Goal: Find specific page/section

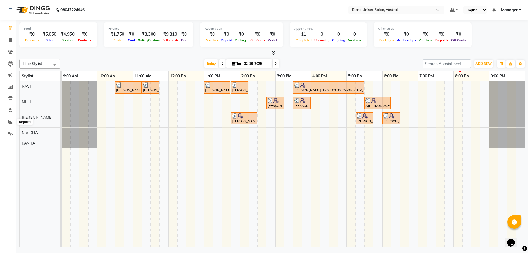
click at [8, 122] on span at bounding box center [10, 122] width 10 height 6
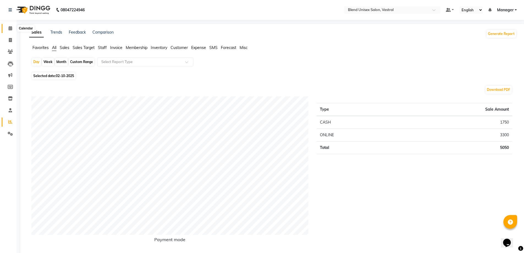
click at [10, 29] on icon at bounding box center [11, 28] width 4 height 4
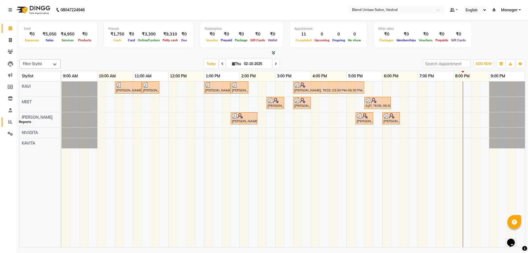
click at [9, 122] on icon at bounding box center [10, 122] width 4 height 4
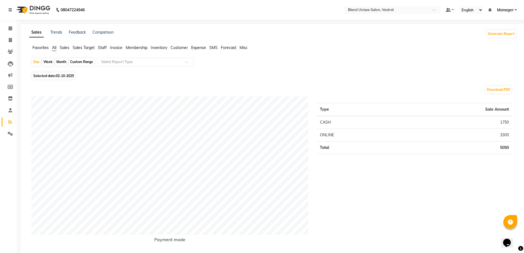
click at [103, 46] on span "Staff" at bounding box center [102, 47] width 9 height 5
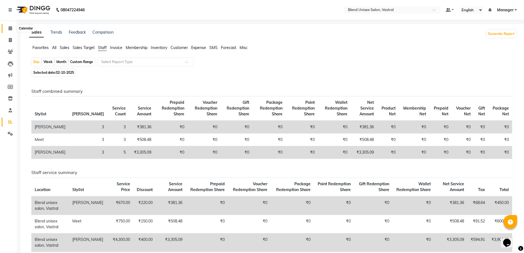
click at [9, 28] on icon at bounding box center [11, 28] width 4 height 4
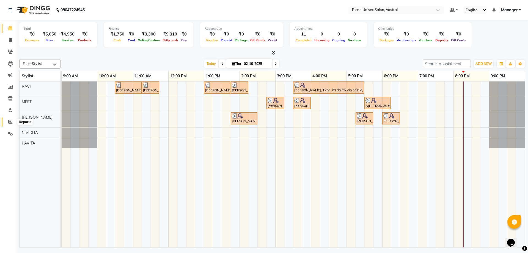
click at [10, 122] on icon at bounding box center [10, 122] width 4 height 4
